Goal: Check status: Check status

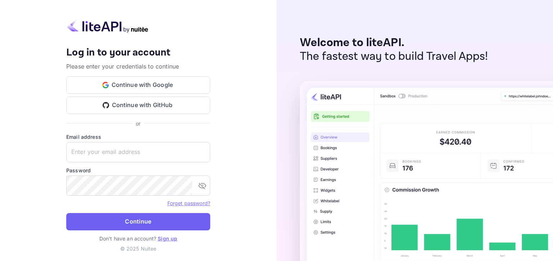
type input "[EMAIL_ADDRESS][DOMAIN_NAME]"
click at [135, 218] on button "Continue" at bounding box center [138, 221] width 144 height 17
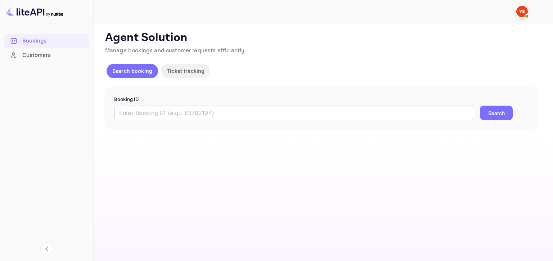
click at [225, 116] on input "text" at bounding box center [294, 113] width 360 height 14
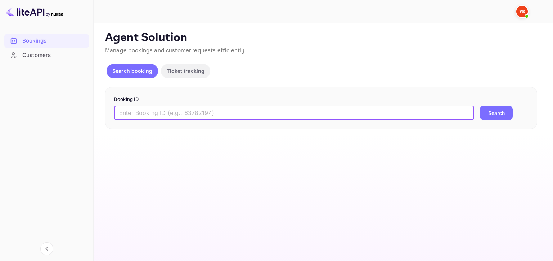
paste input "9578562"
type input "9578562"
click at [480, 106] on button "Search" at bounding box center [496, 113] width 33 height 14
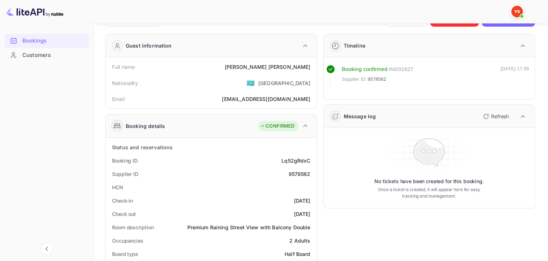
scroll to position [36, 0]
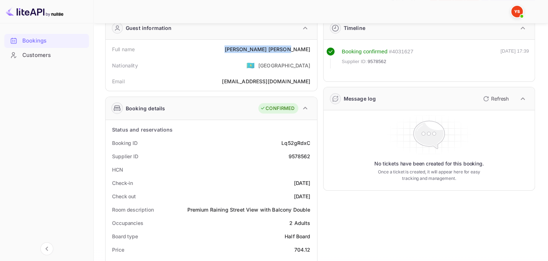
drag, startPoint x: 275, startPoint y: 48, endPoint x: 311, endPoint y: 47, distance: 35.3
click at [311, 47] on div "Full name [PERSON_NAME]" at bounding box center [211, 49] width 206 height 13
copy div "[PERSON_NAME]"
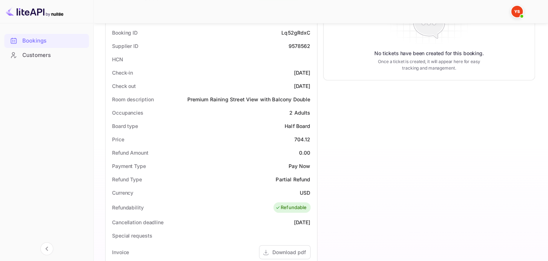
scroll to position [180, 0]
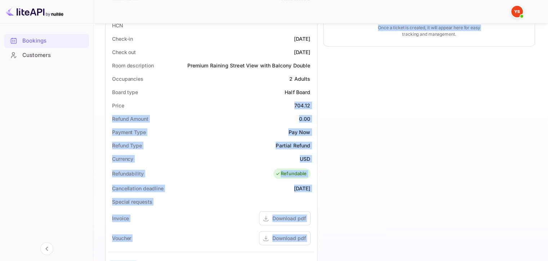
drag, startPoint x: 303, startPoint y: 105, endPoint x: 321, endPoint y: 105, distance: 18.0
click at [321, 105] on div "Guest information Full name [PERSON_NAME] Nationality 🇰🇿 [DEMOGRAPHIC_DATA] Ema…" at bounding box center [317, 128] width 436 height 525
click at [306, 105] on div "704.12" at bounding box center [302, 106] width 16 height 8
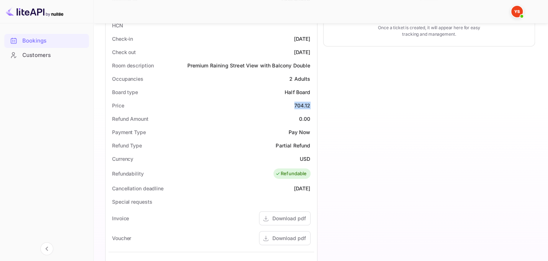
drag, startPoint x: 306, startPoint y: 105, endPoint x: 293, endPoint y: 106, distance: 13.0
click at [293, 106] on div "Price 704.12" at bounding box center [211, 105] width 206 height 13
copy div "704.12"
